Goal: Find contact information: Find contact information

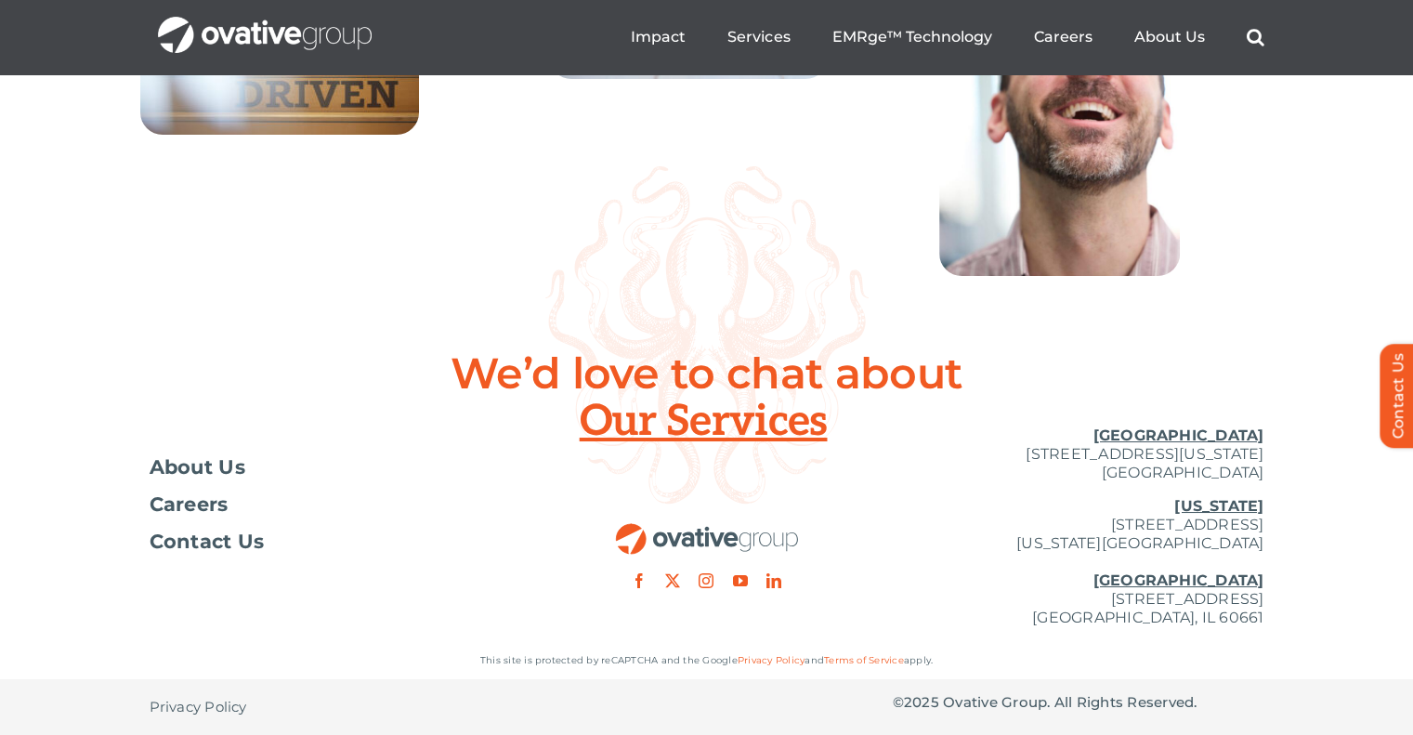
scroll to position [6861, 0]
drag, startPoint x: 1259, startPoint y: 474, endPoint x: 974, endPoint y: 461, distance: 285.4
click at [974, 461] on p "[GEOGRAPHIC_DATA] [STREET_ADDRESS][US_STATE]" at bounding box center [1079, 454] width 372 height 56
copy p "[STREET_ADDRESS][US_STATE]"
click at [1062, 543] on p "[US_STATE][GEOGRAPHIC_DATA][STREET_ADDRESS][US_STATE] [GEOGRAPHIC_DATA] [STREET…" at bounding box center [1079, 562] width 372 height 130
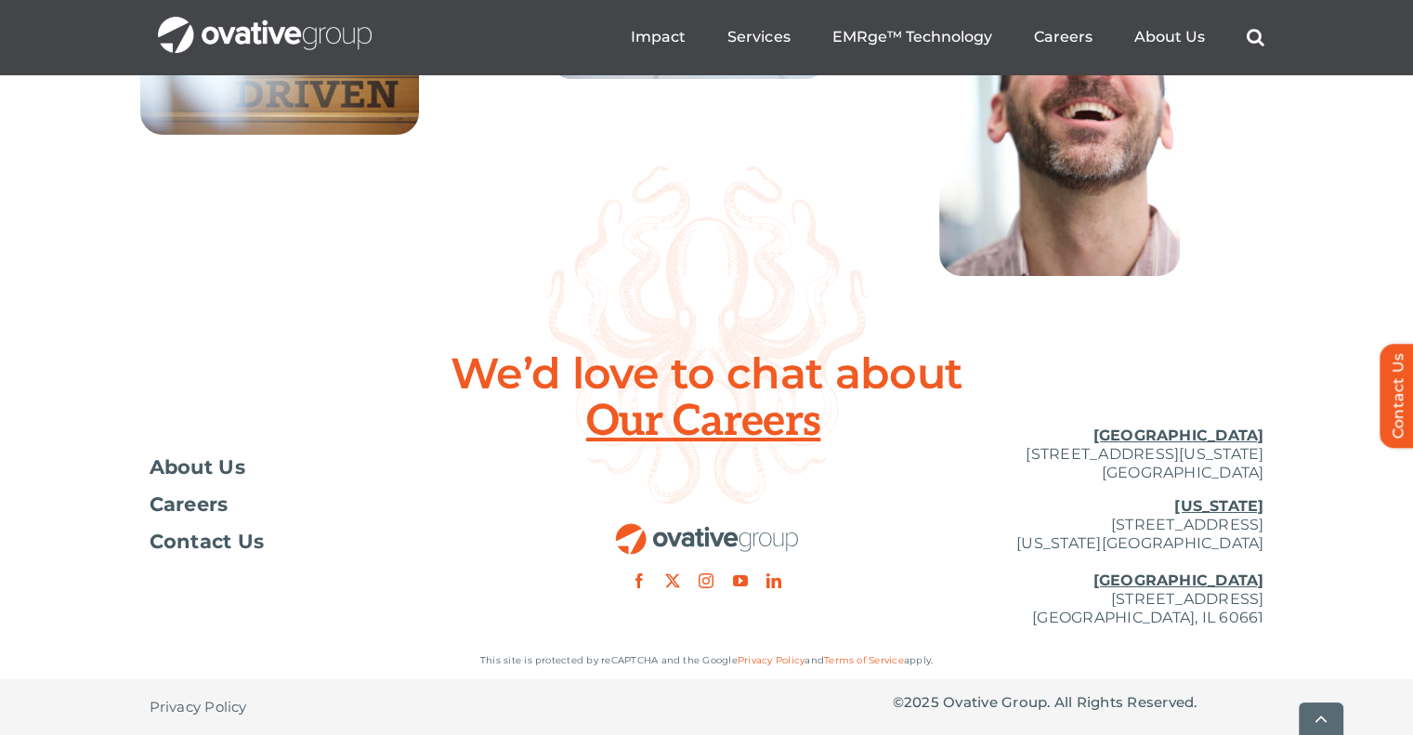
click at [1265, 541] on div "Toggle Navigation About Us Careers Contact Us [GEOGRAPHIC_DATA] [STREET_ADDRESS…" at bounding box center [706, 526] width 1413 height 230
drag, startPoint x: 1260, startPoint y: 543, endPoint x: 1047, endPoint y: 523, distance: 214.6
click at [1047, 523] on p "[US_STATE][GEOGRAPHIC_DATA][STREET_ADDRESS][US_STATE] [GEOGRAPHIC_DATA] [STREET…" at bounding box center [1079, 562] width 372 height 130
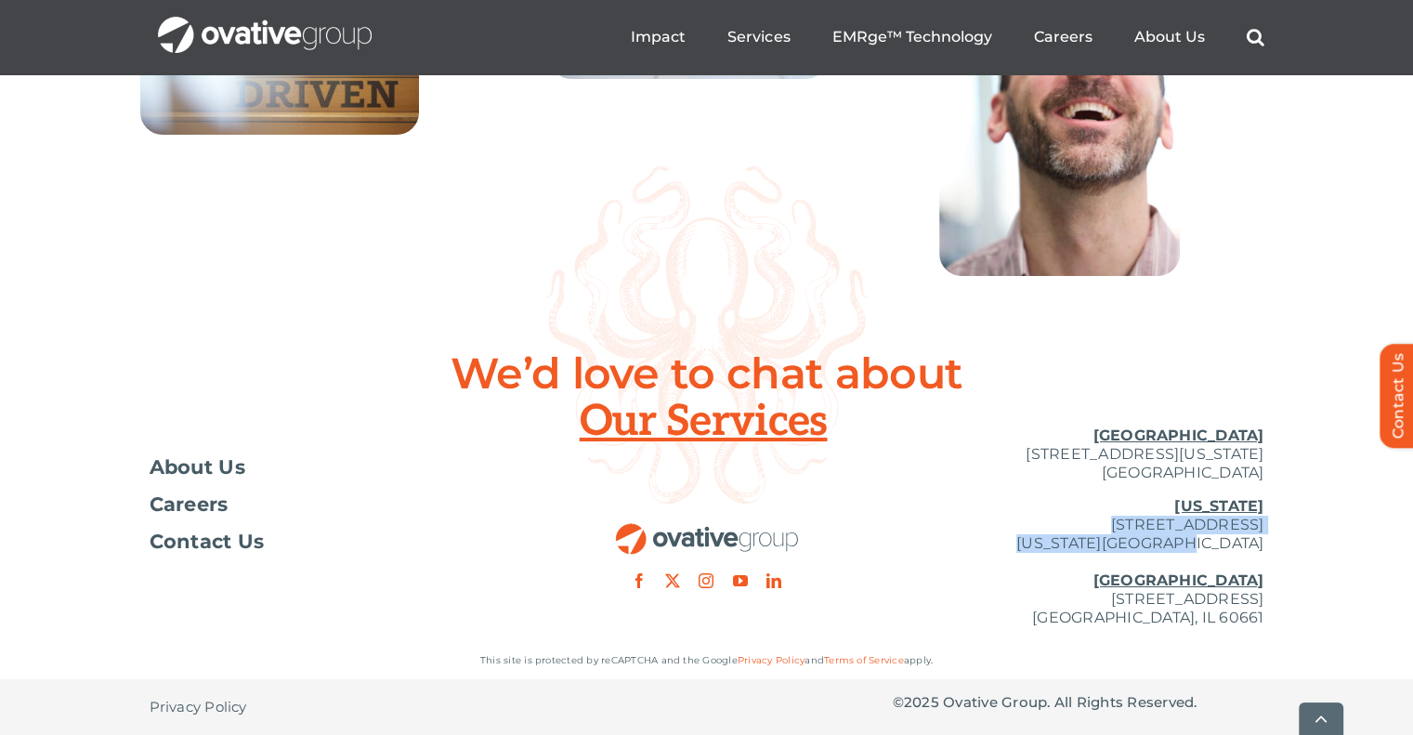
copy p "[STREET_ADDRESS][US_STATE]"
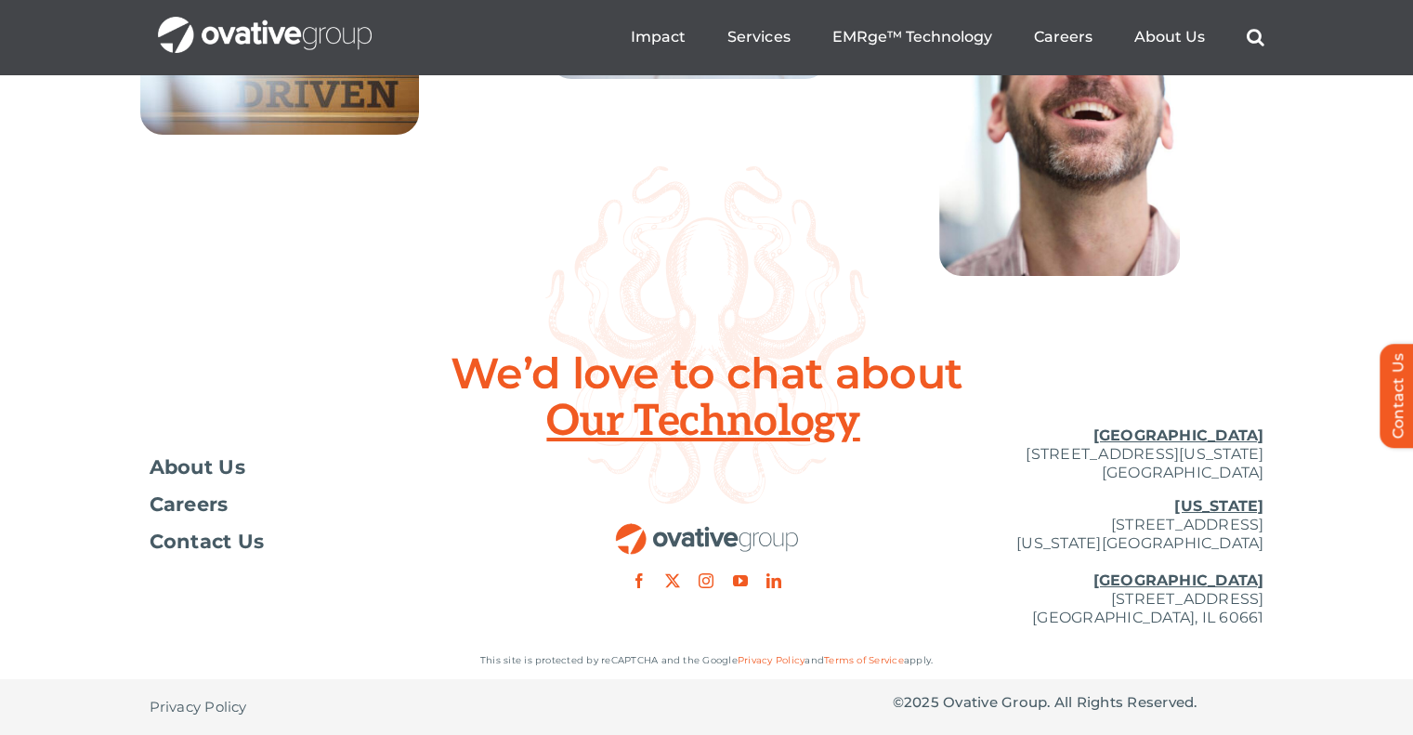
click at [1277, 564] on div "Toggle Navigation About Us Careers Contact Us [GEOGRAPHIC_DATA] [STREET_ADDRESS…" at bounding box center [706, 526] width 1413 height 230
click at [1274, 623] on div "Toggle Navigation About Us Careers Contact Us [GEOGRAPHIC_DATA] [STREET_ADDRESS…" at bounding box center [706, 526] width 1413 height 230
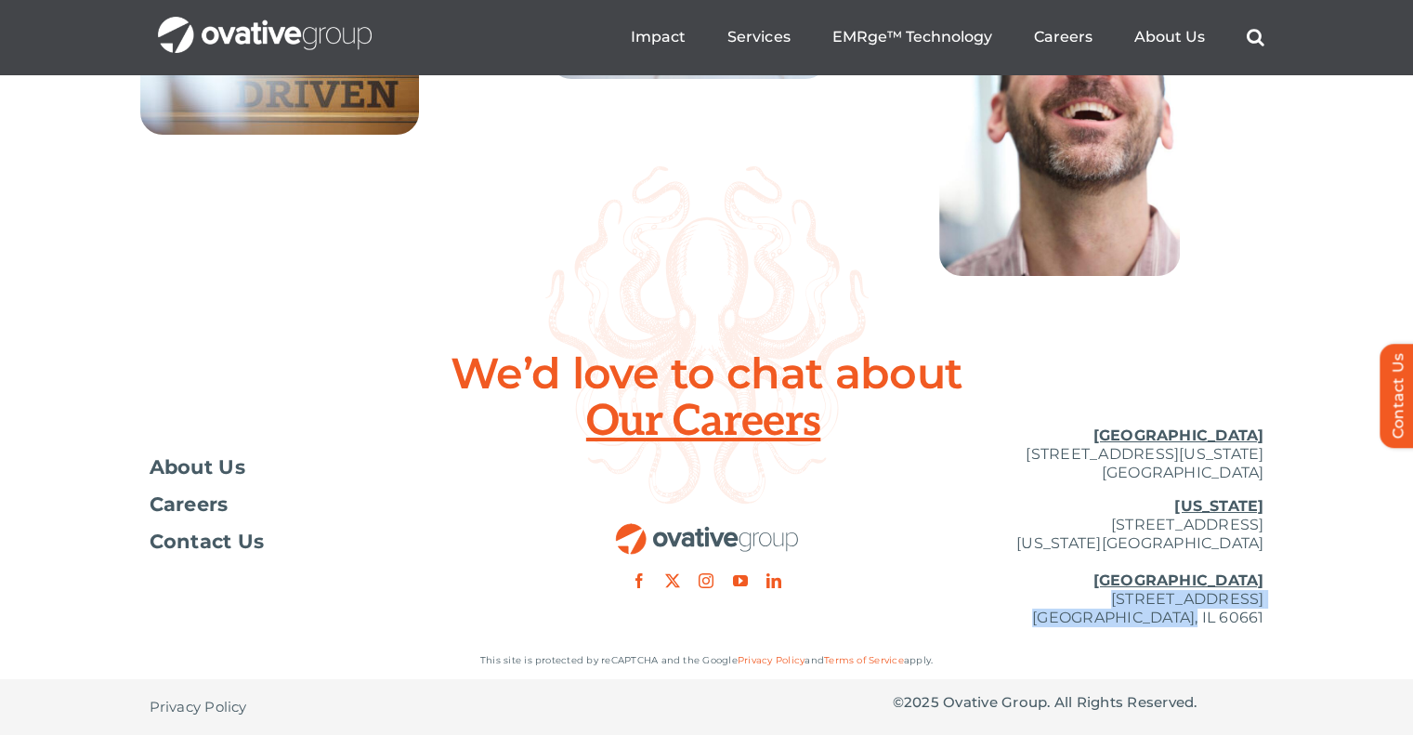
drag, startPoint x: 1264, startPoint y: 618, endPoint x: 962, endPoint y: 603, distance: 302.2
click at [962, 603] on div "Toggle Navigation About Us Careers Contact Us [GEOGRAPHIC_DATA] [STREET_ADDRESS…" at bounding box center [706, 526] width 1413 height 230
copy p "[STREET_ADDRESS]"
